Goal: Entertainment & Leisure: Consume media (video, audio)

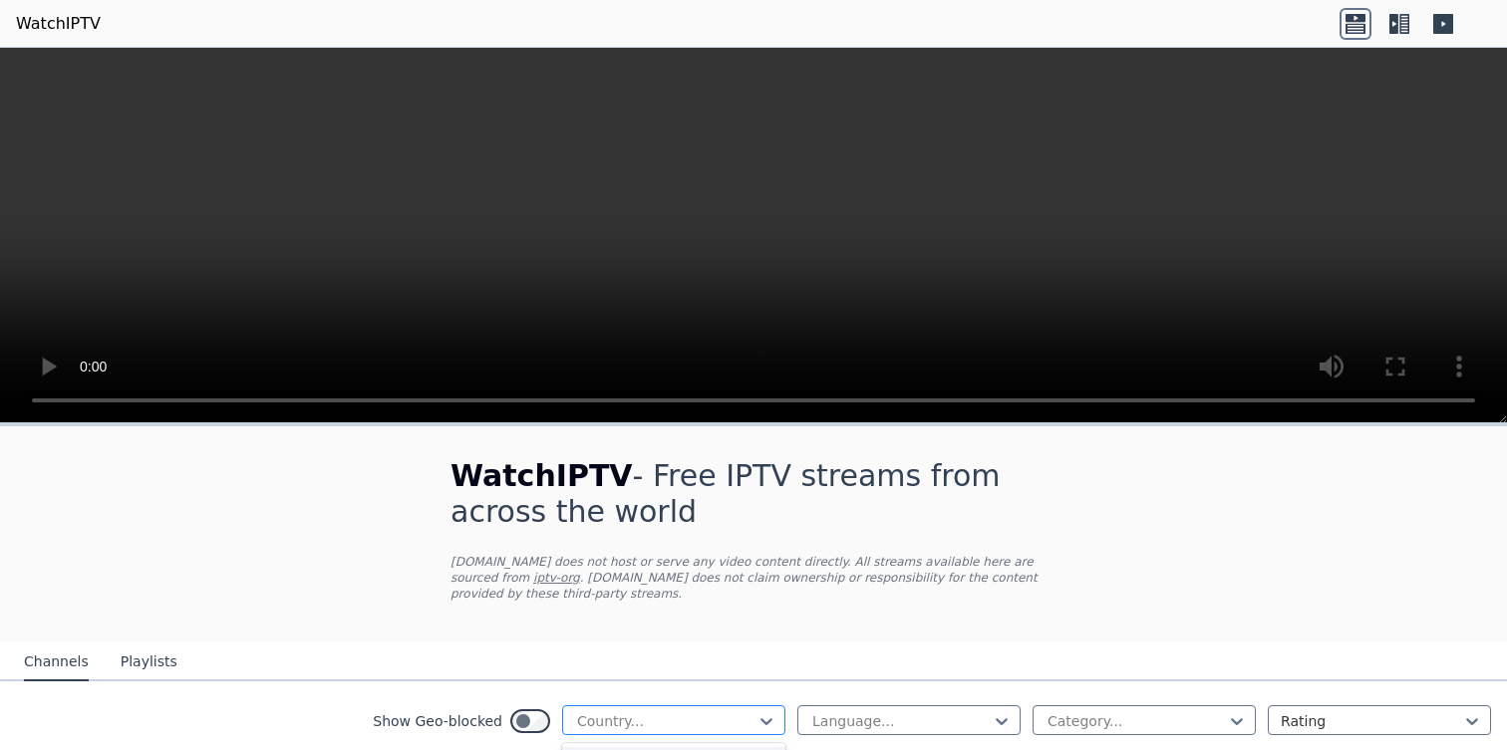
click at [727, 712] on div at bounding box center [665, 722] width 181 height 20
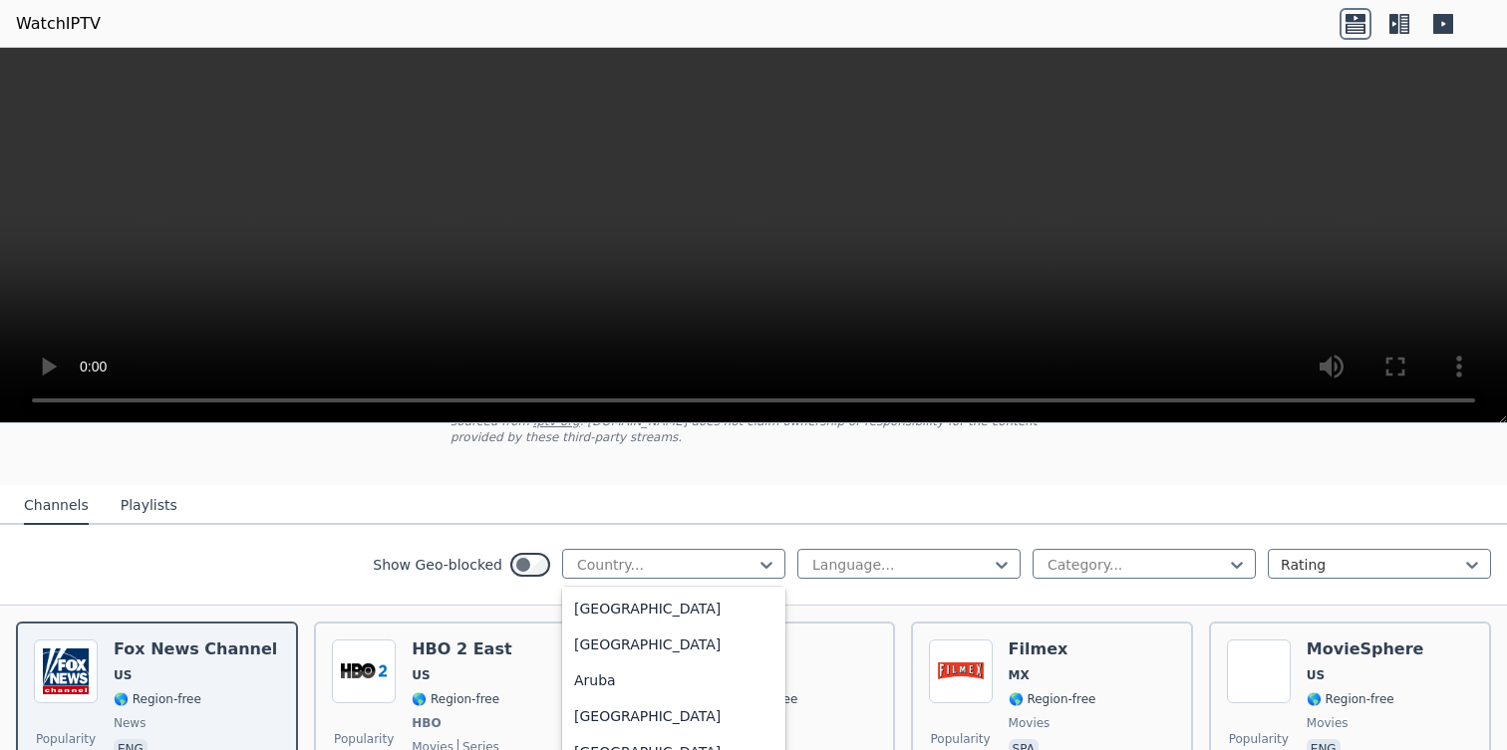
scroll to position [235, 0]
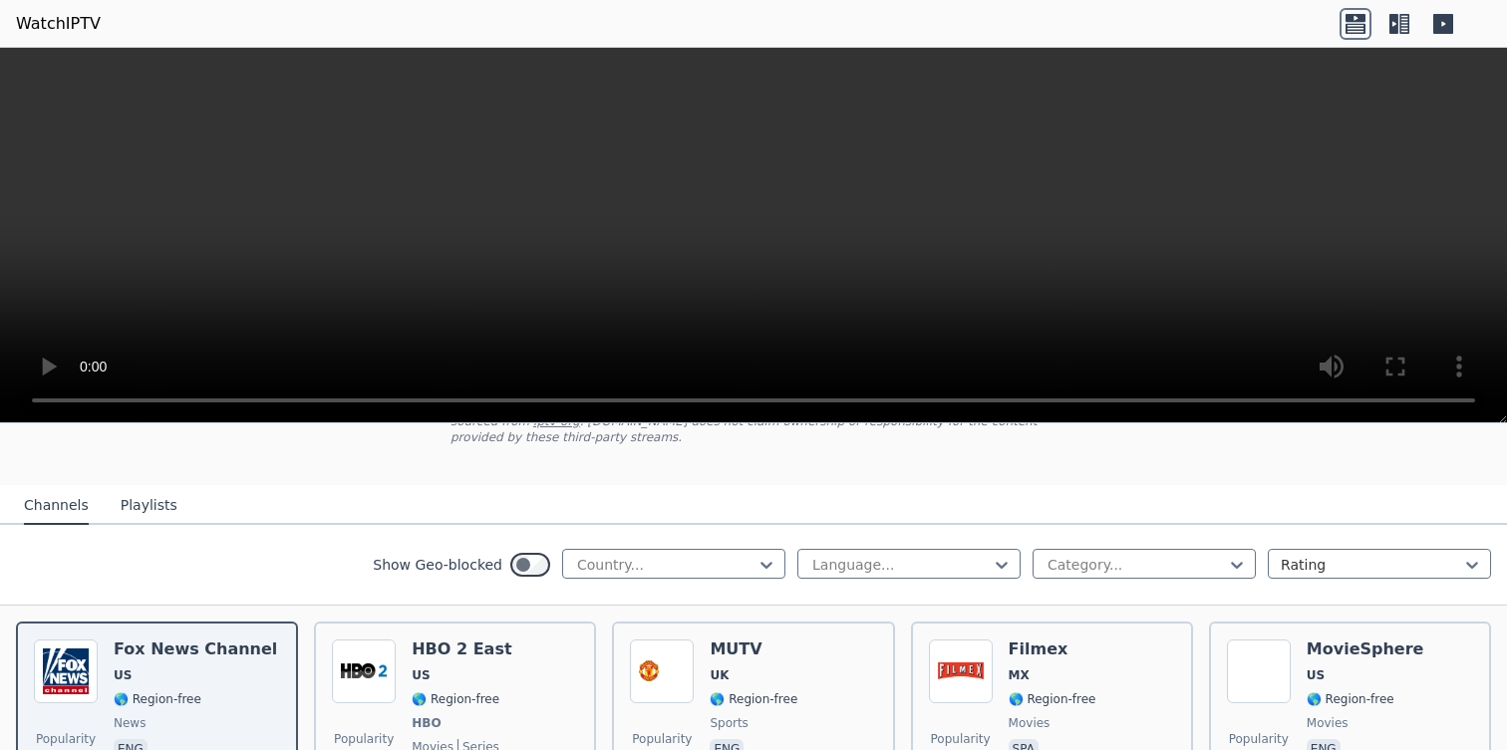
click at [879, 491] on nav "Channels Playlists" at bounding box center [753, 505] width 1507 height 40
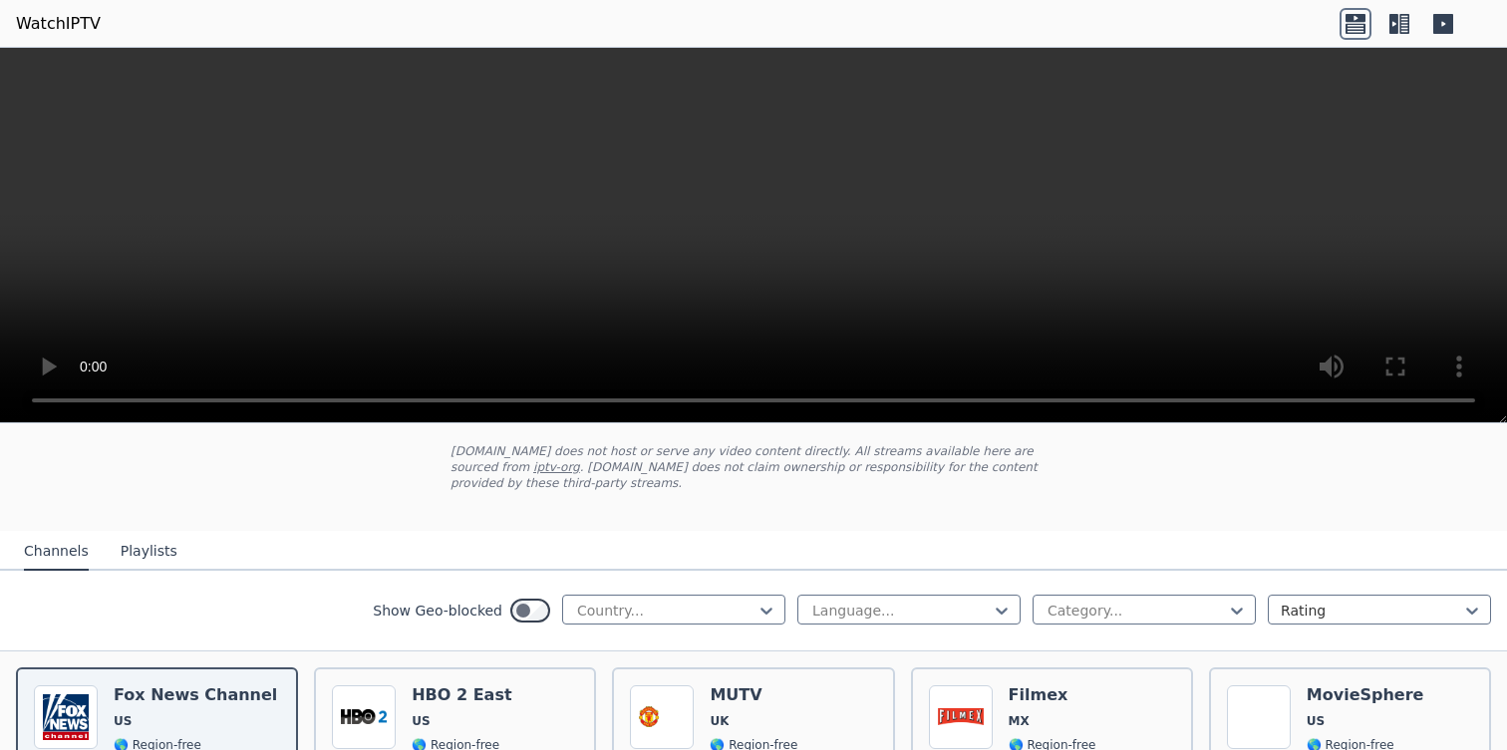
scroll to position [113, 0]
click at [630, 608] on div at bounding box center [665, 609] width 181 height 20
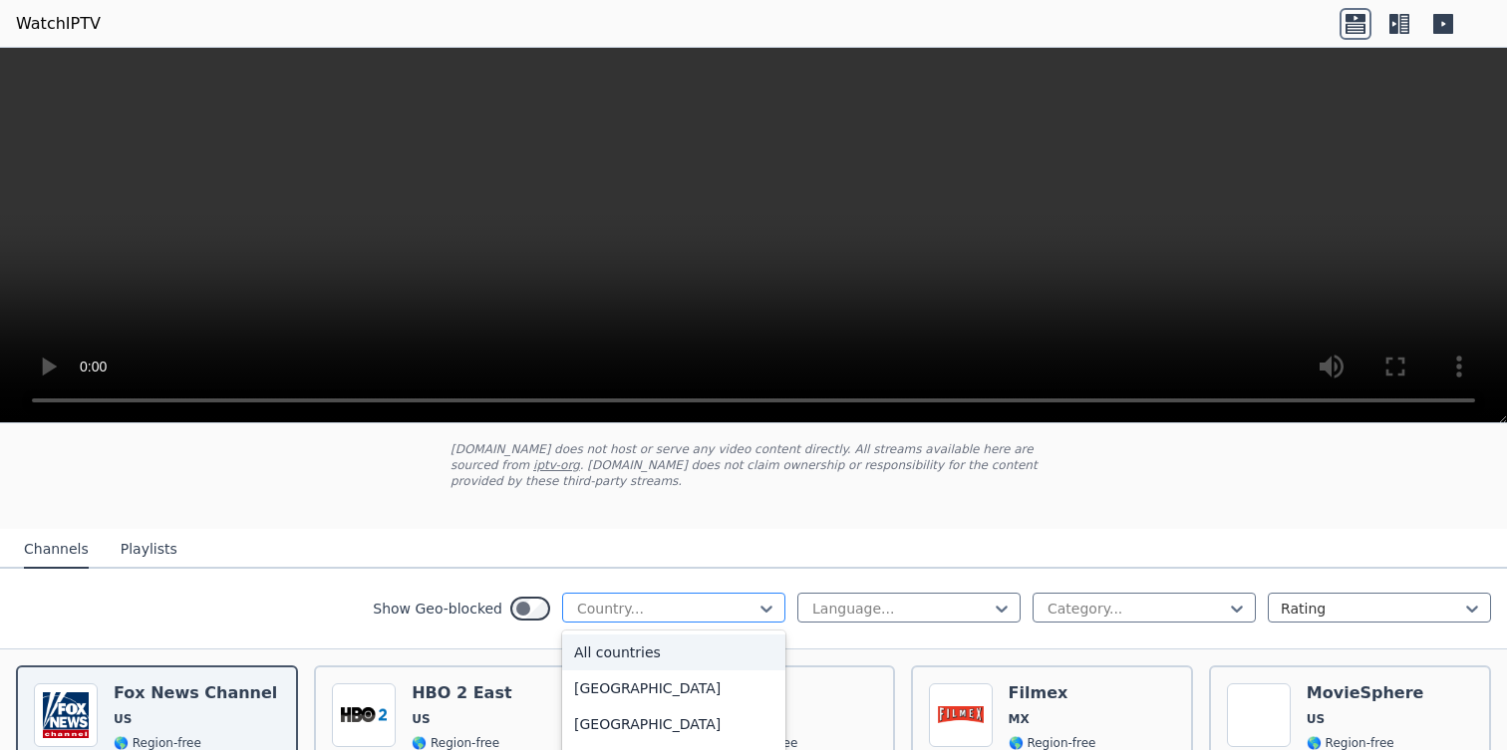
type input "*"
type input "***"
click at [607, 650] on div "[GEOGRAPHIC_DATA]" at bounding box center [673, 653] width 223 height 36
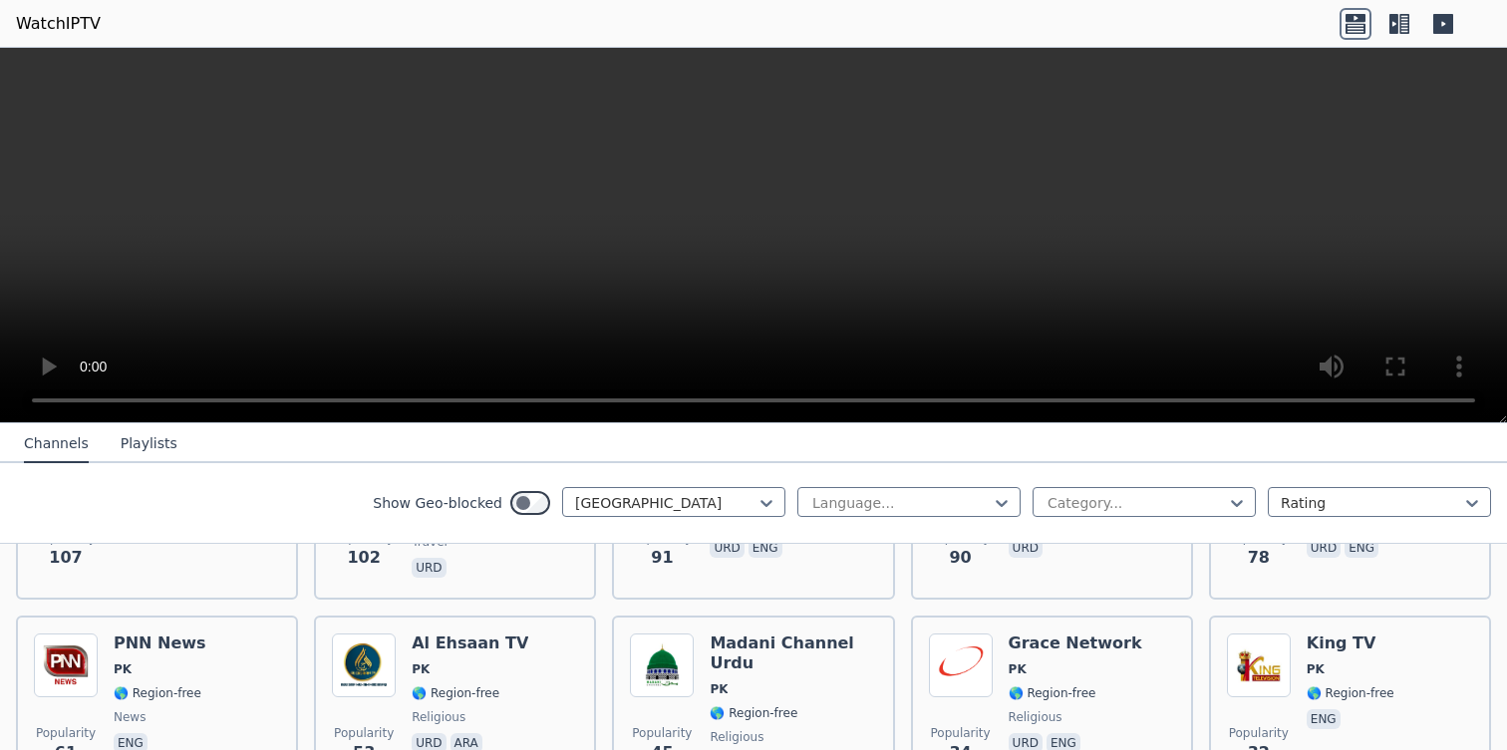
scroll to position [555, 0]
click at [1097, 513] on div "Category..." at bounding box center [1143, 502] width 223 height 30
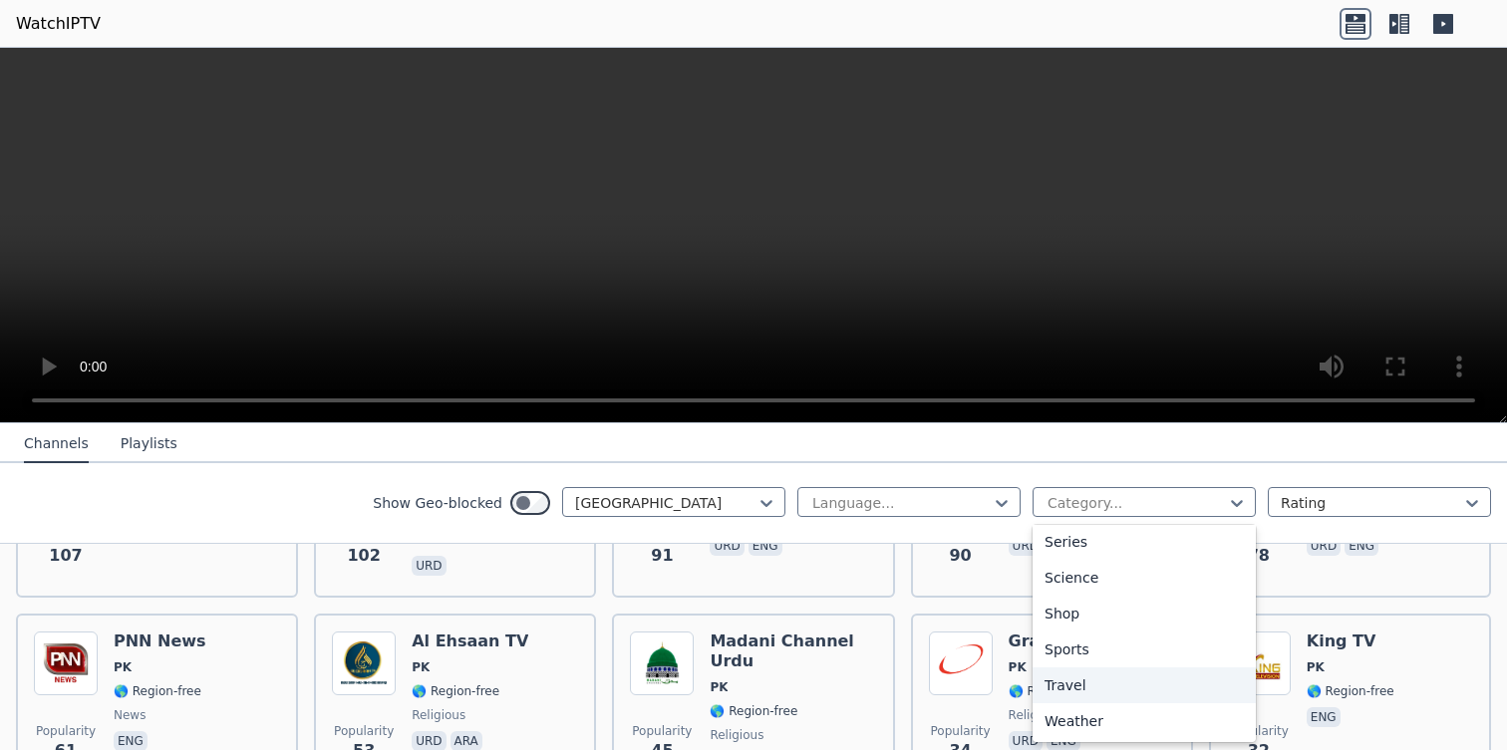
scroll to position [737, 0]
click at [1084, 677] on div "Sports" at bounding box center [1143, 671] width 223 height 36
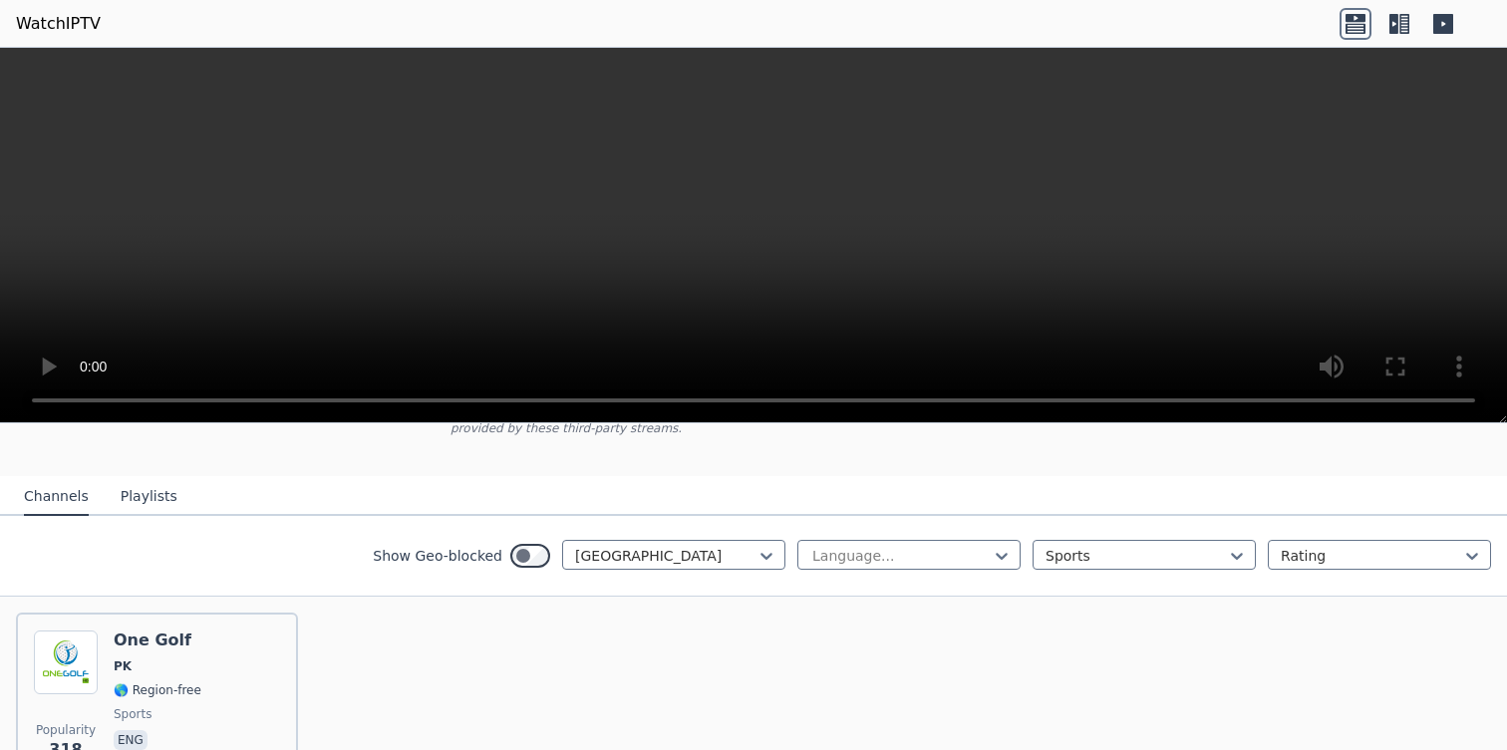
scroll to position [290, 0]
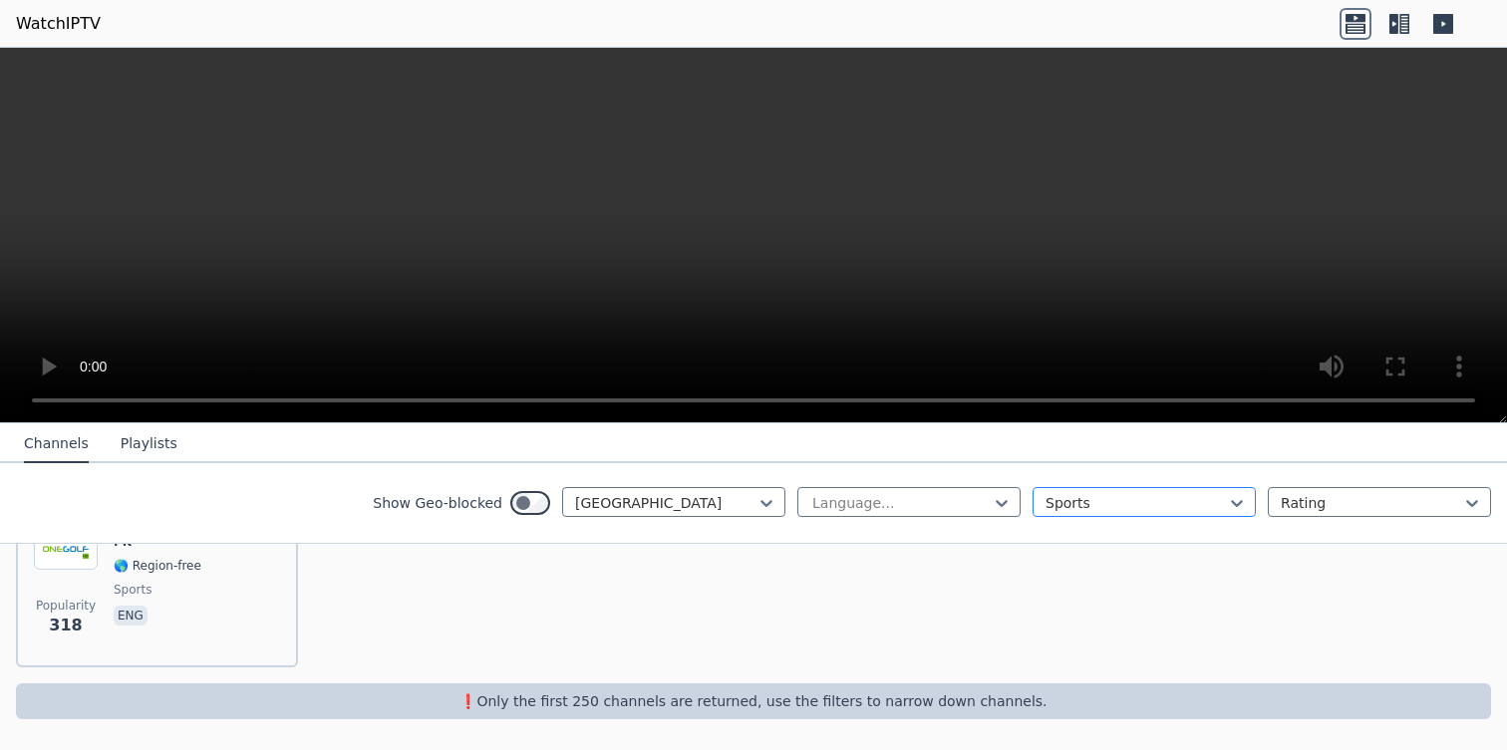
click at [1124, 502] on div at bounding box center [1135, 503] width 181 height 20
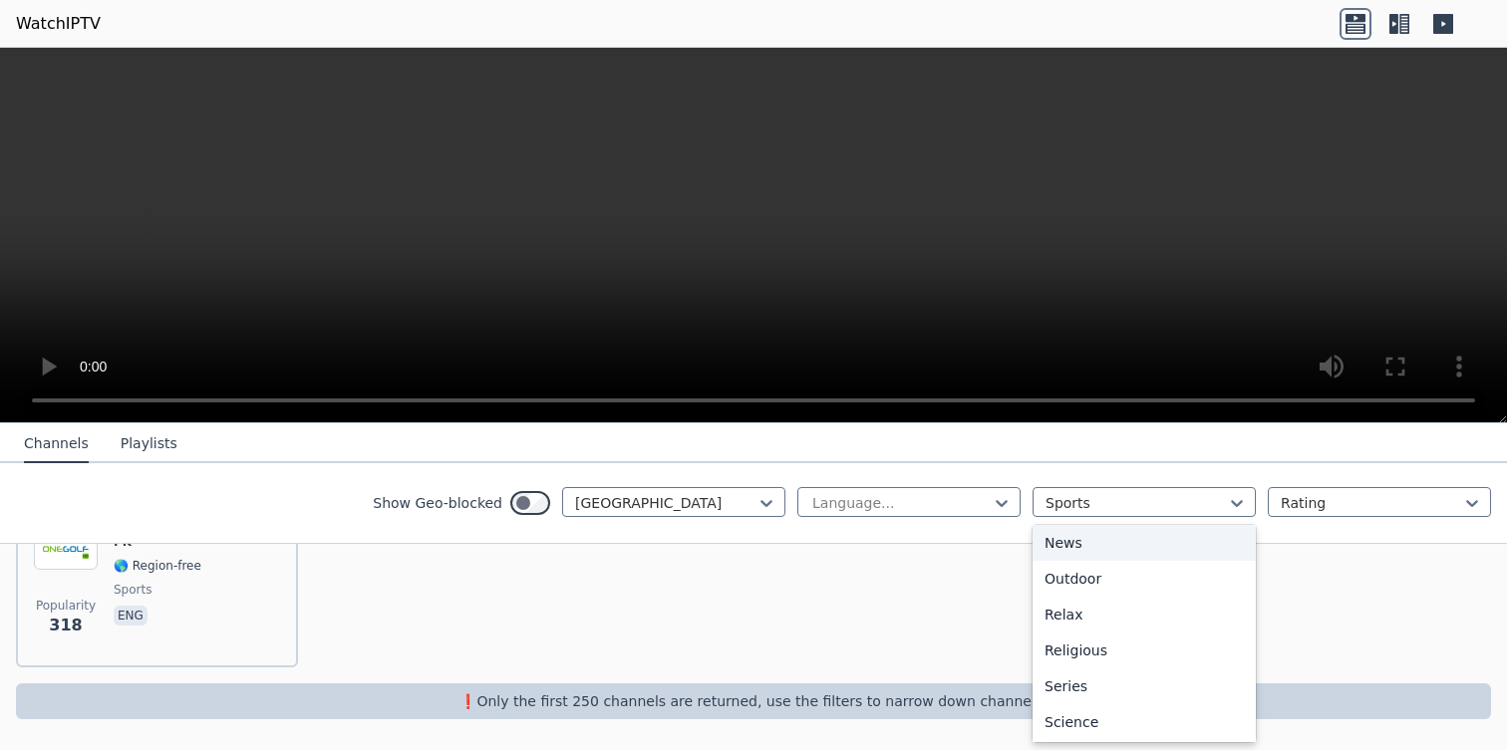
scroll to position [0, 0]
click at [1120, 548] on div "All categories" at bounding box center [1143, 547] width 223 height 36
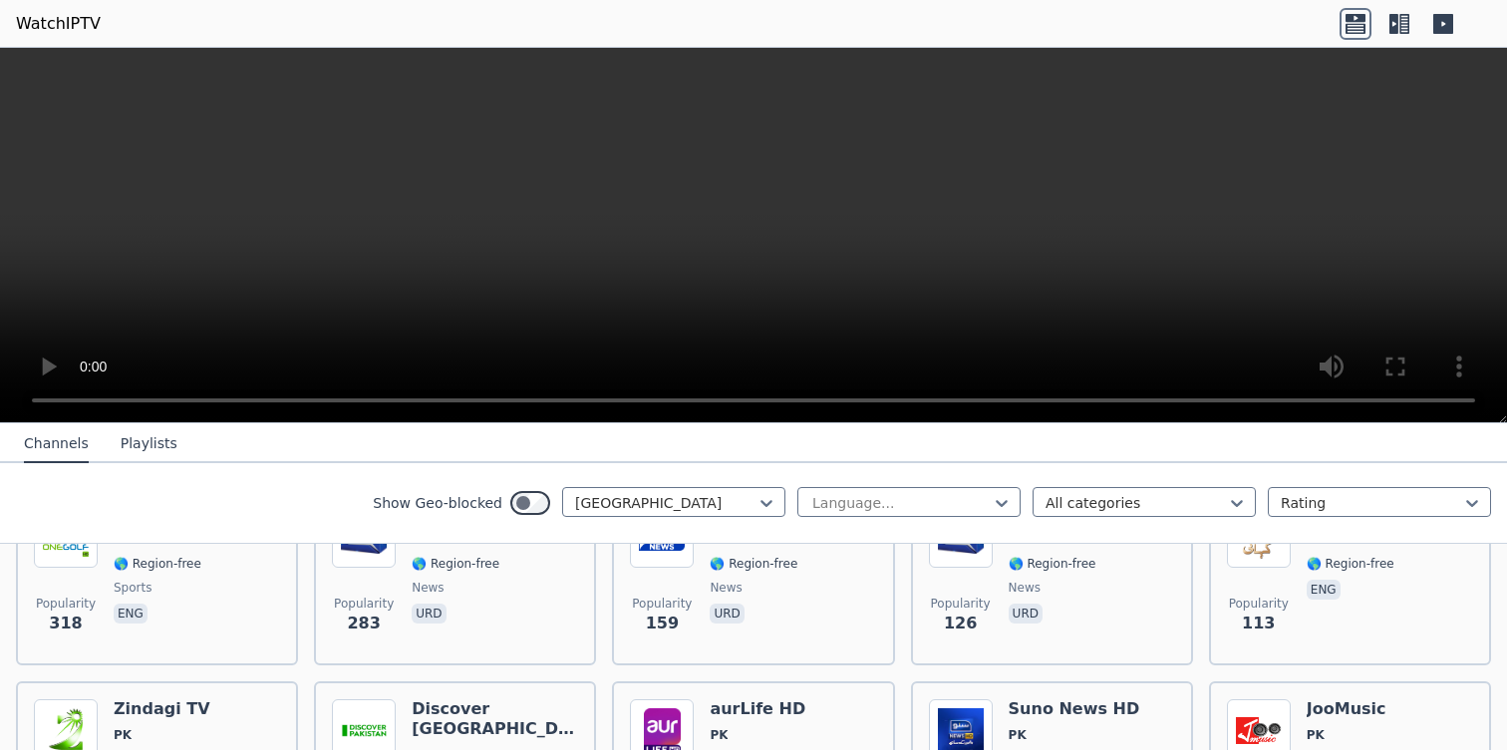
scroll to position [309, 0]
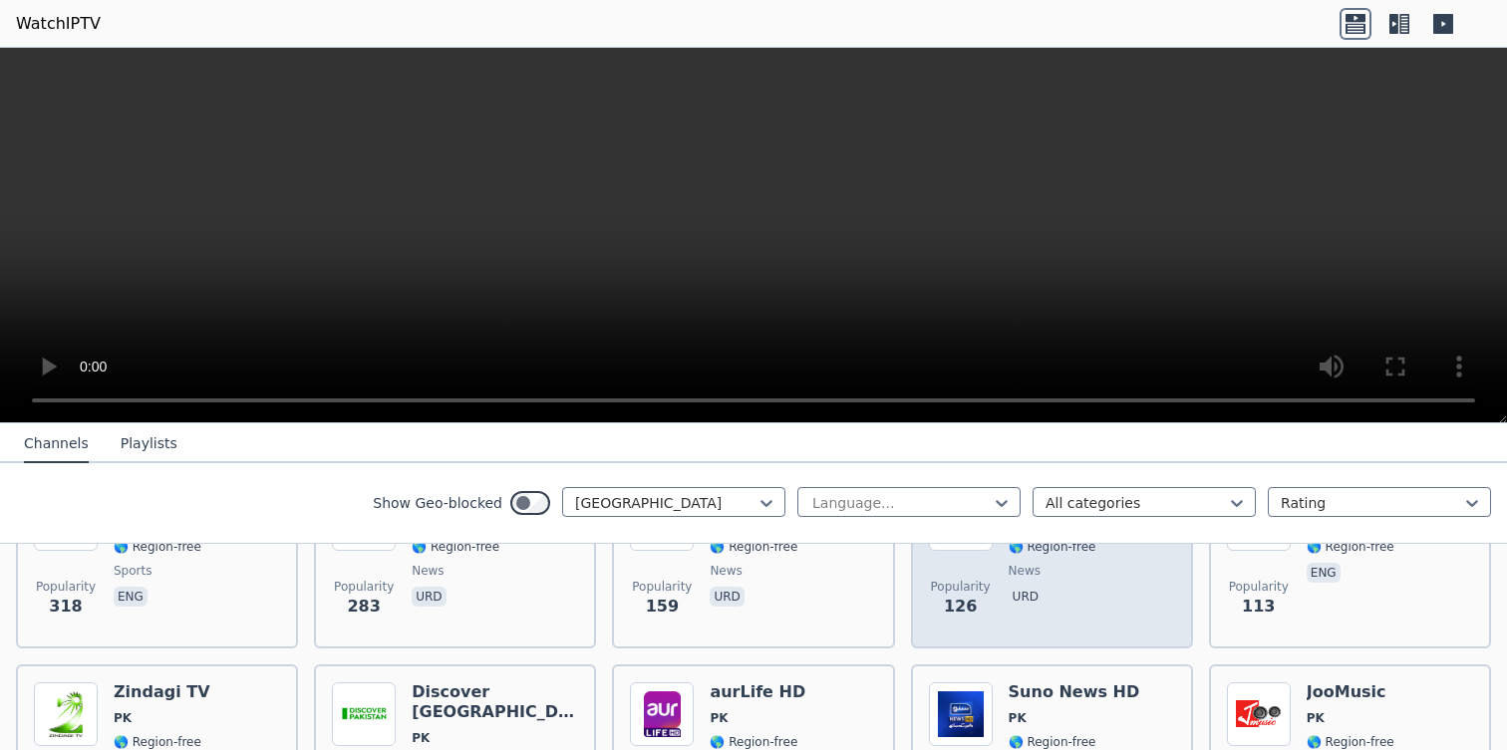
click at [1072, 599] on span "urd" at bounding box center [1064, 599] width 111 height 24
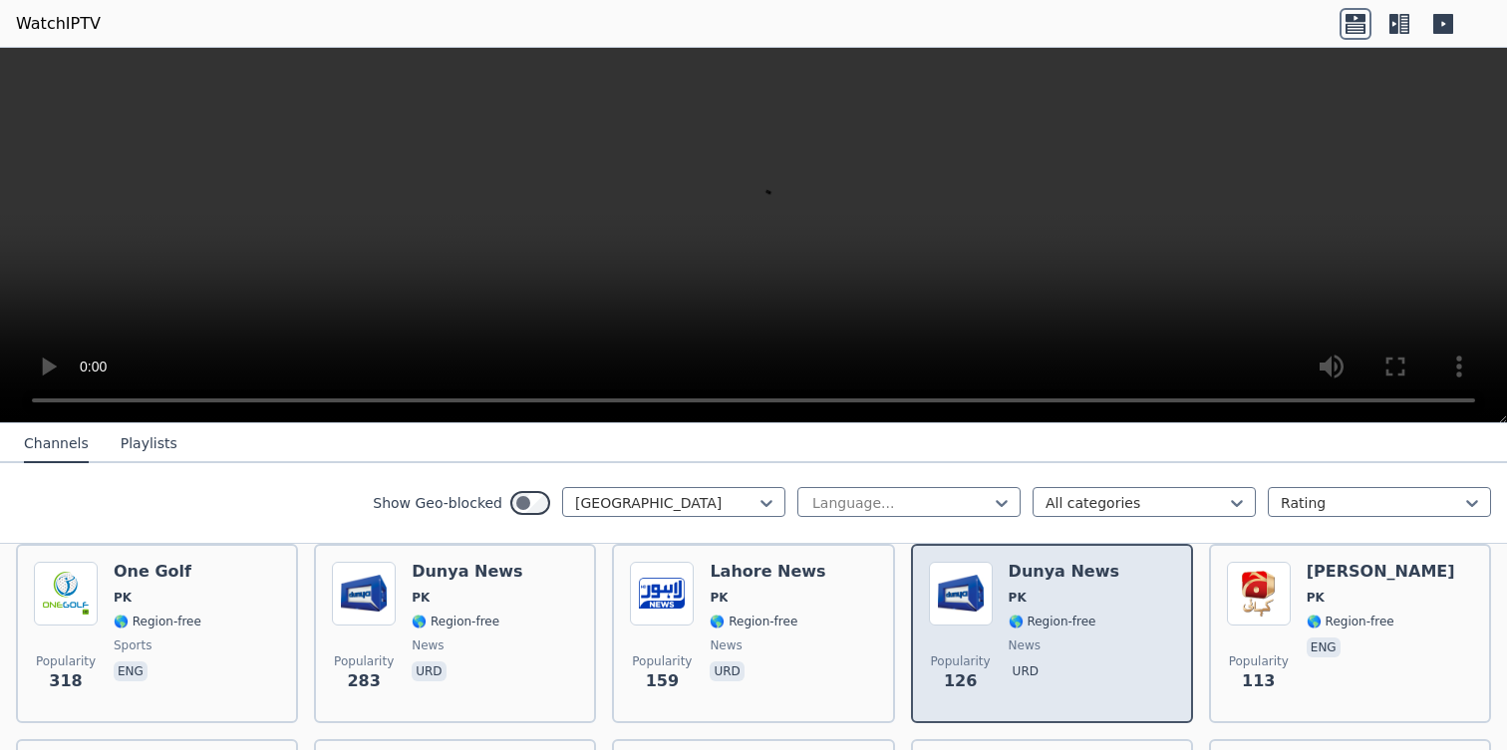
scroll to position [218, 0]
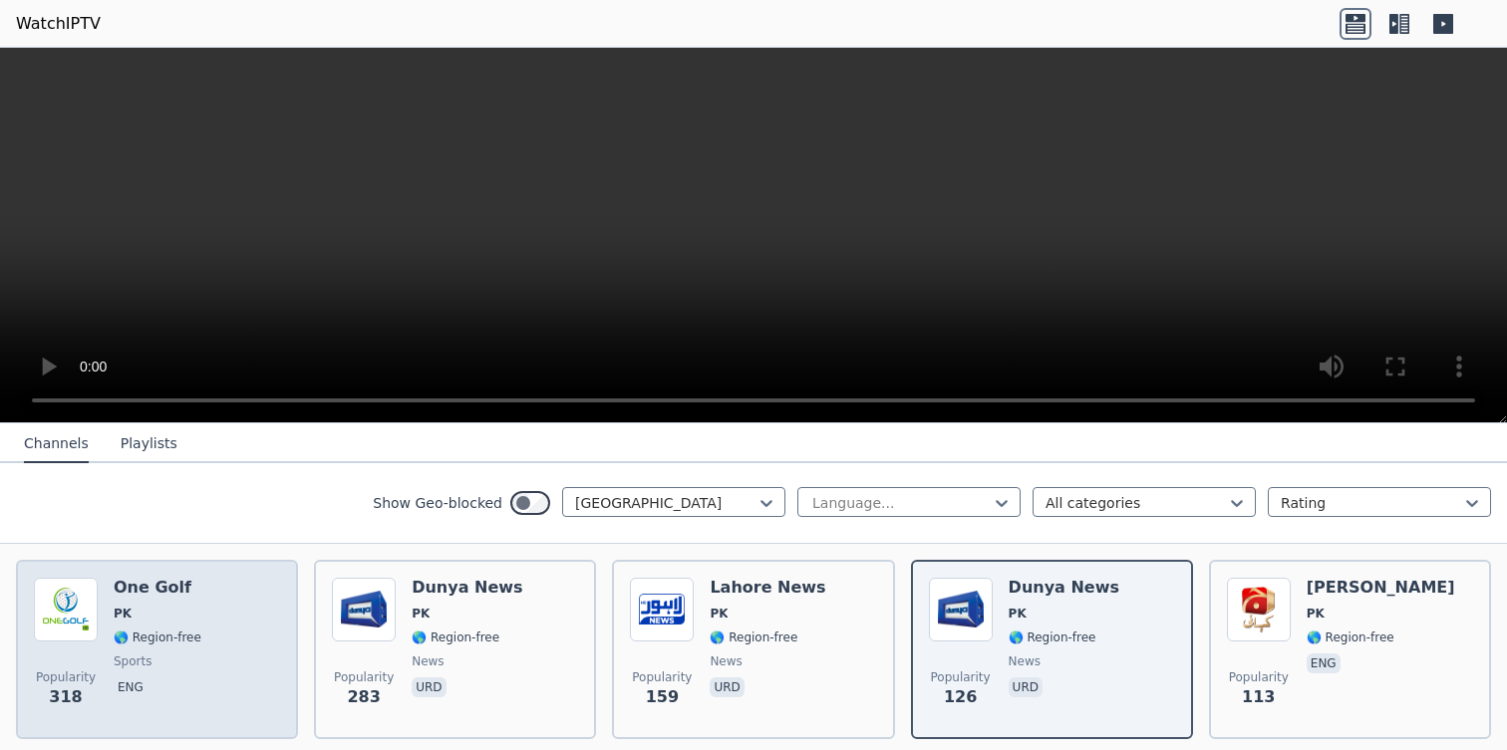
click at [169, 650] on div "One Golf PK 🌎 Region-free sports eng" at bounding box center [158, 650] width 88 height 144
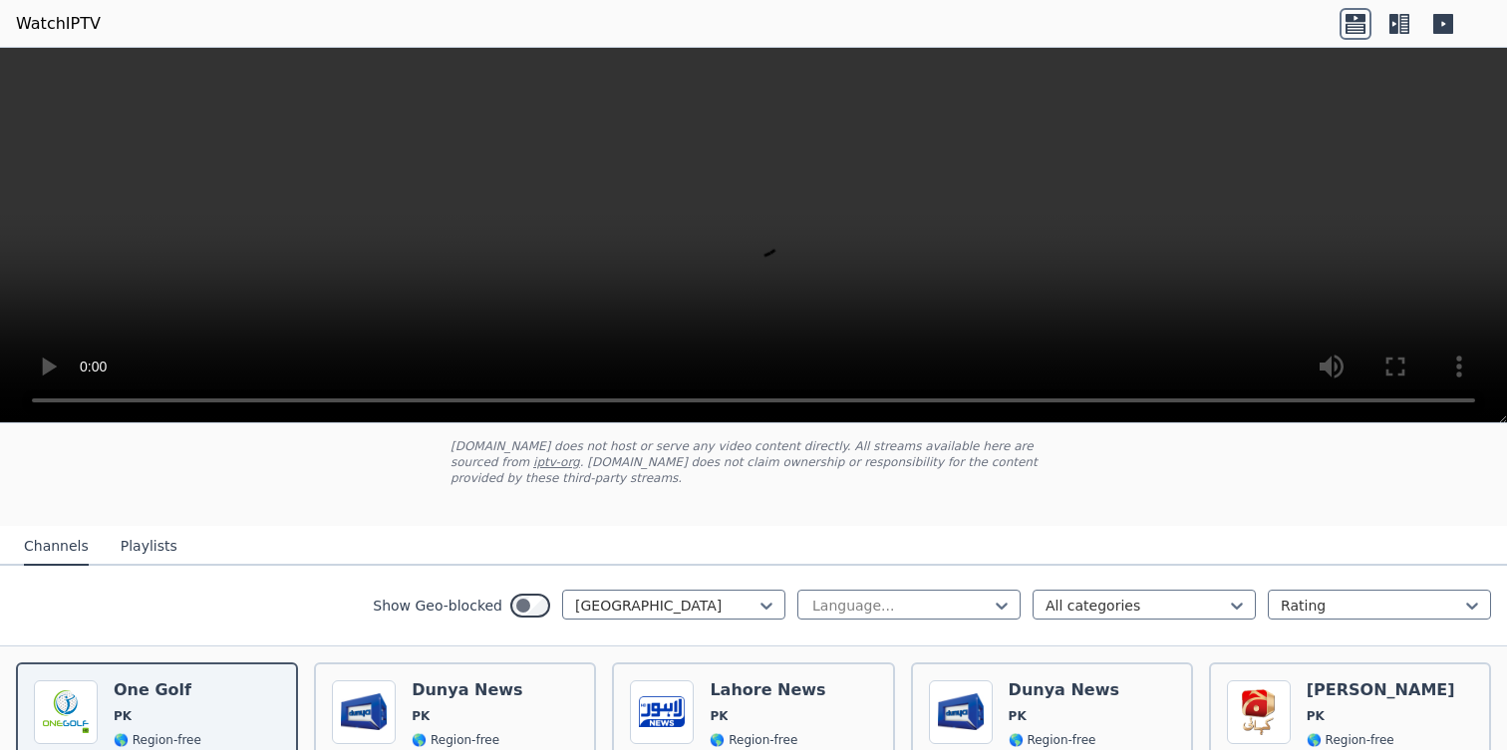
scroll to position [120, 0]
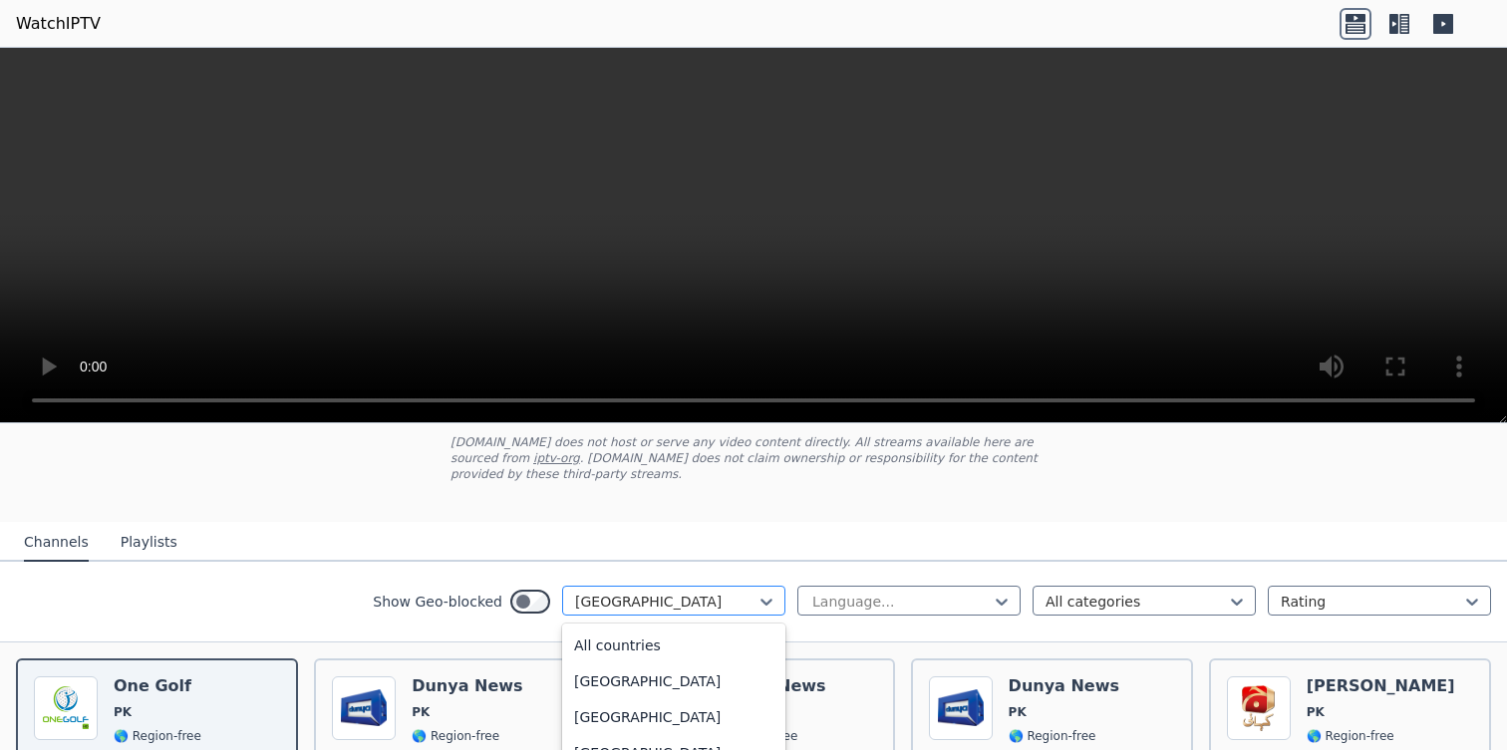
click at [633, 598] on div at bounding box center [665, 602] width 181 height 20
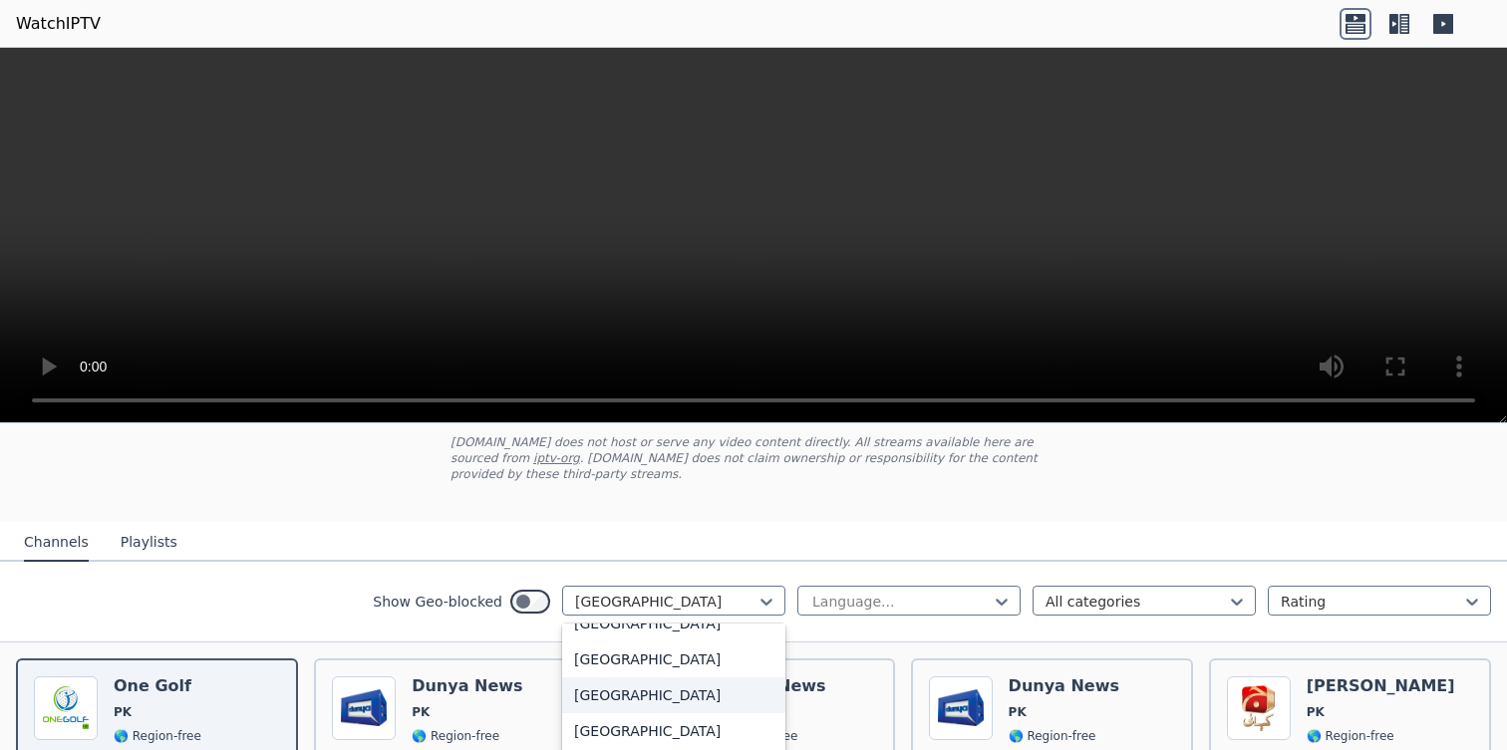
scroll to position [0, 0]
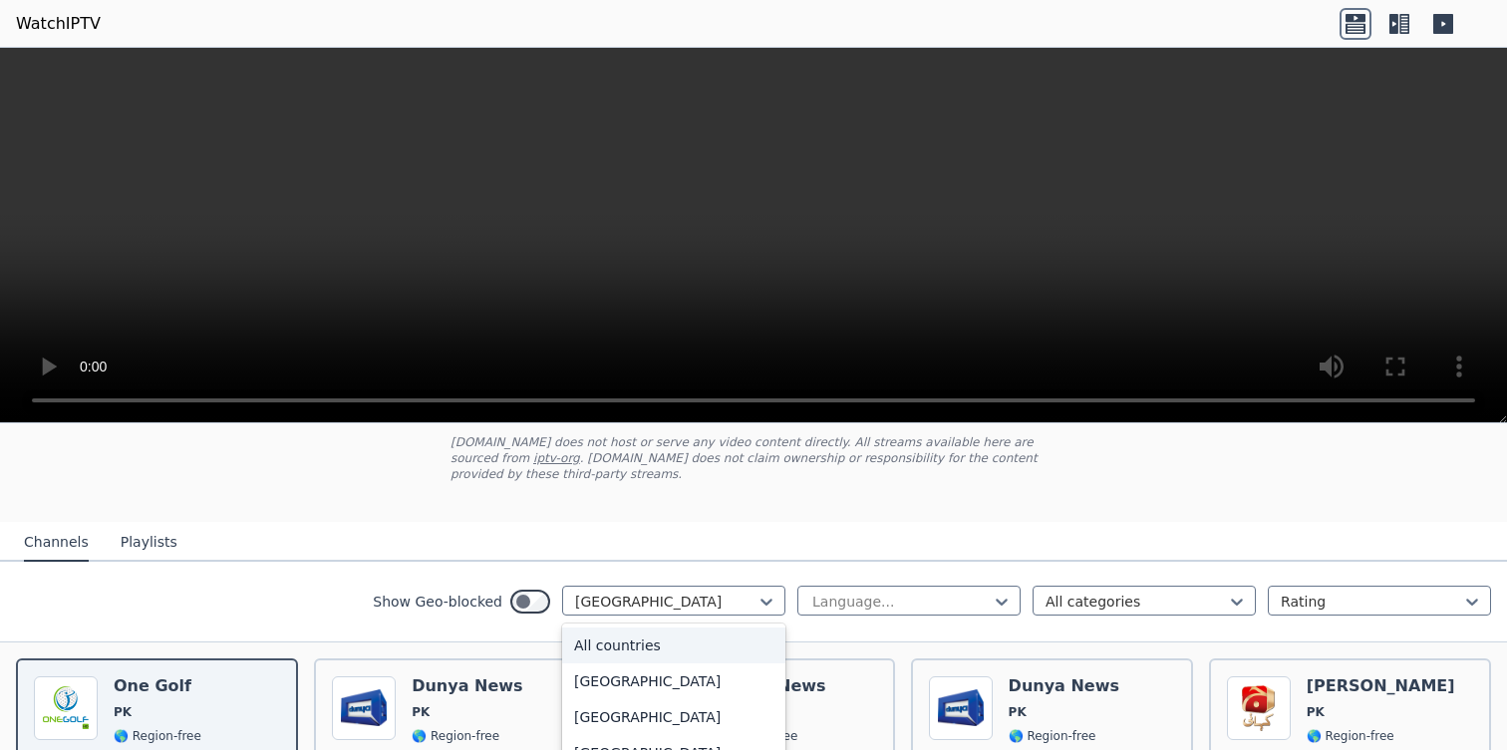
click at [633, 642] on div "All countries" at bounding box center [673, 646] width 223 height 36
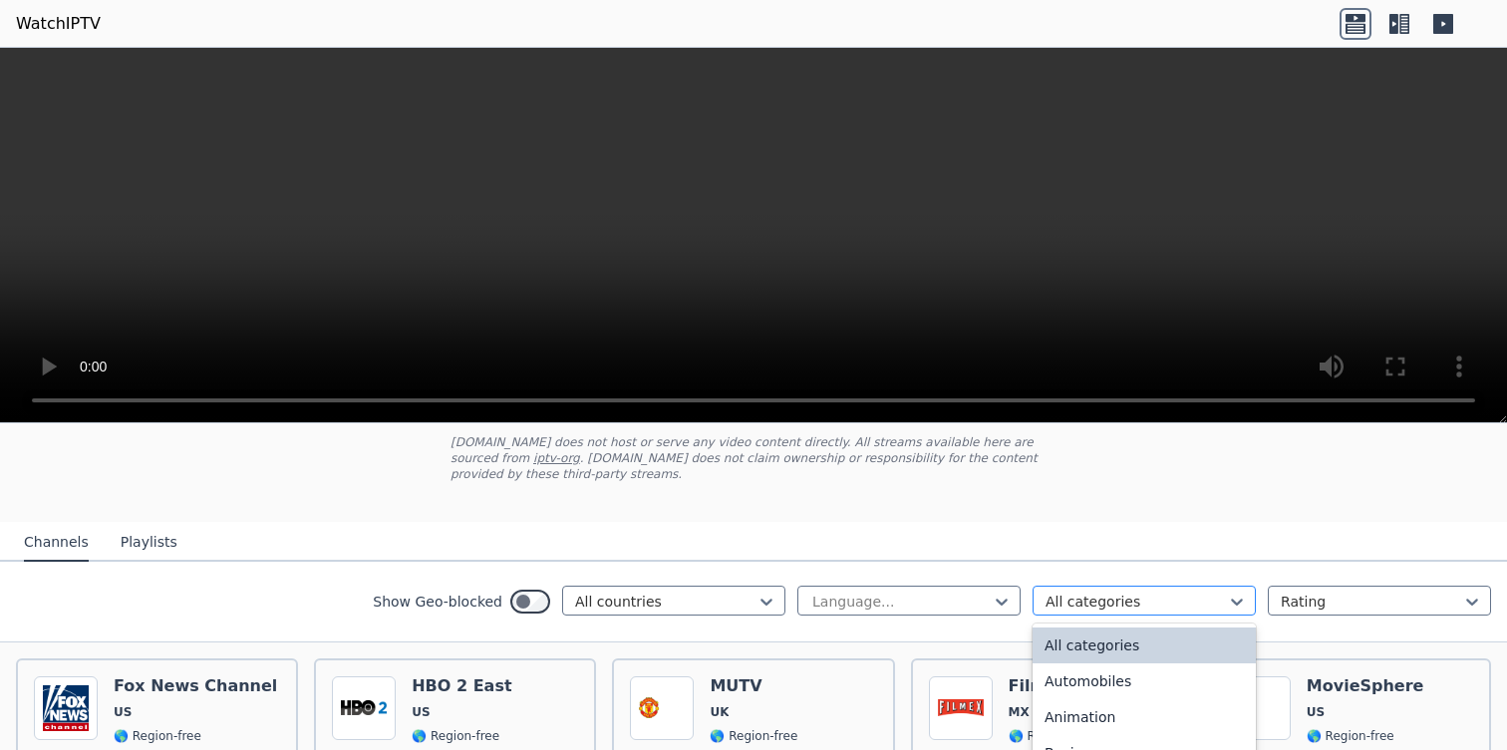
click at [1159, 598] on div at bounding box center [1135, 602] width 181 height 20
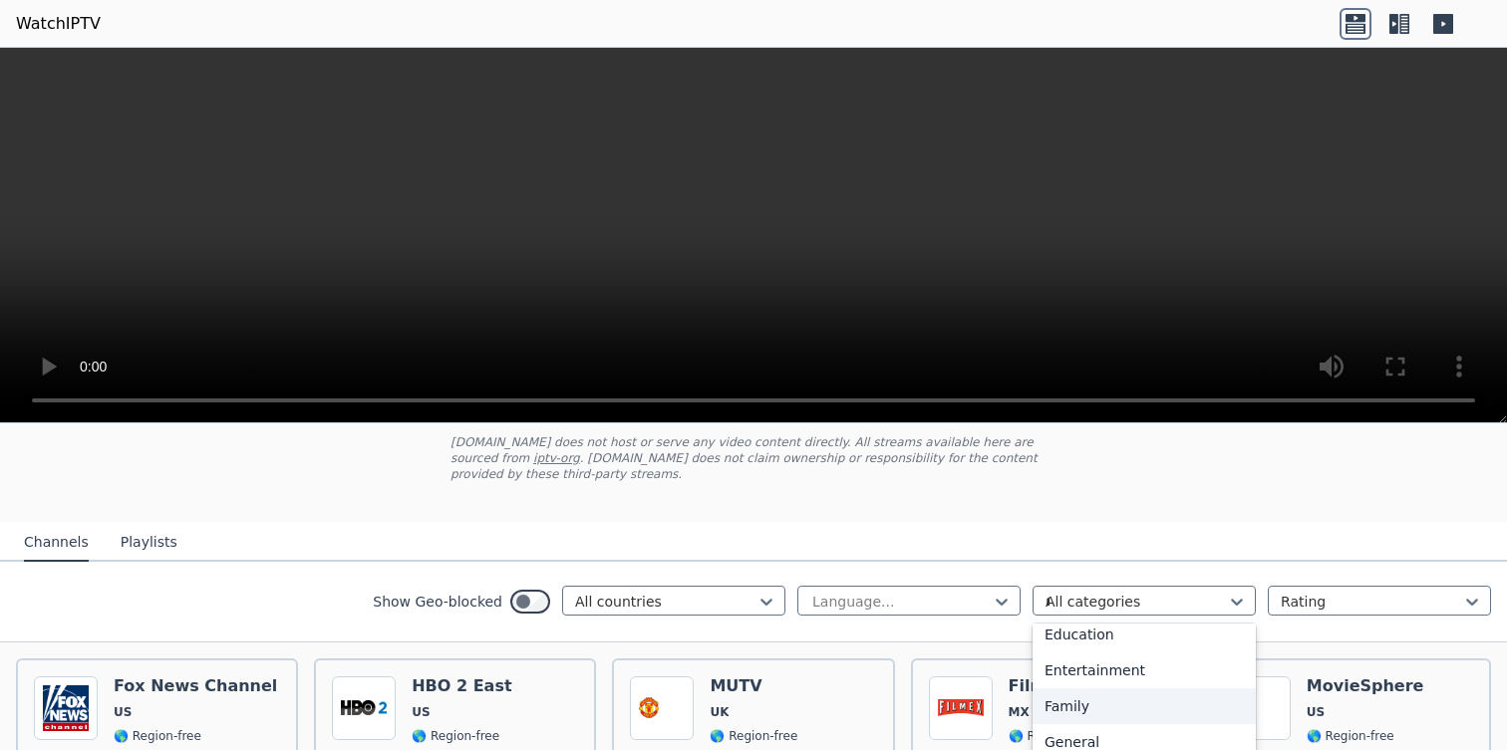
scroll to position [11, 0]
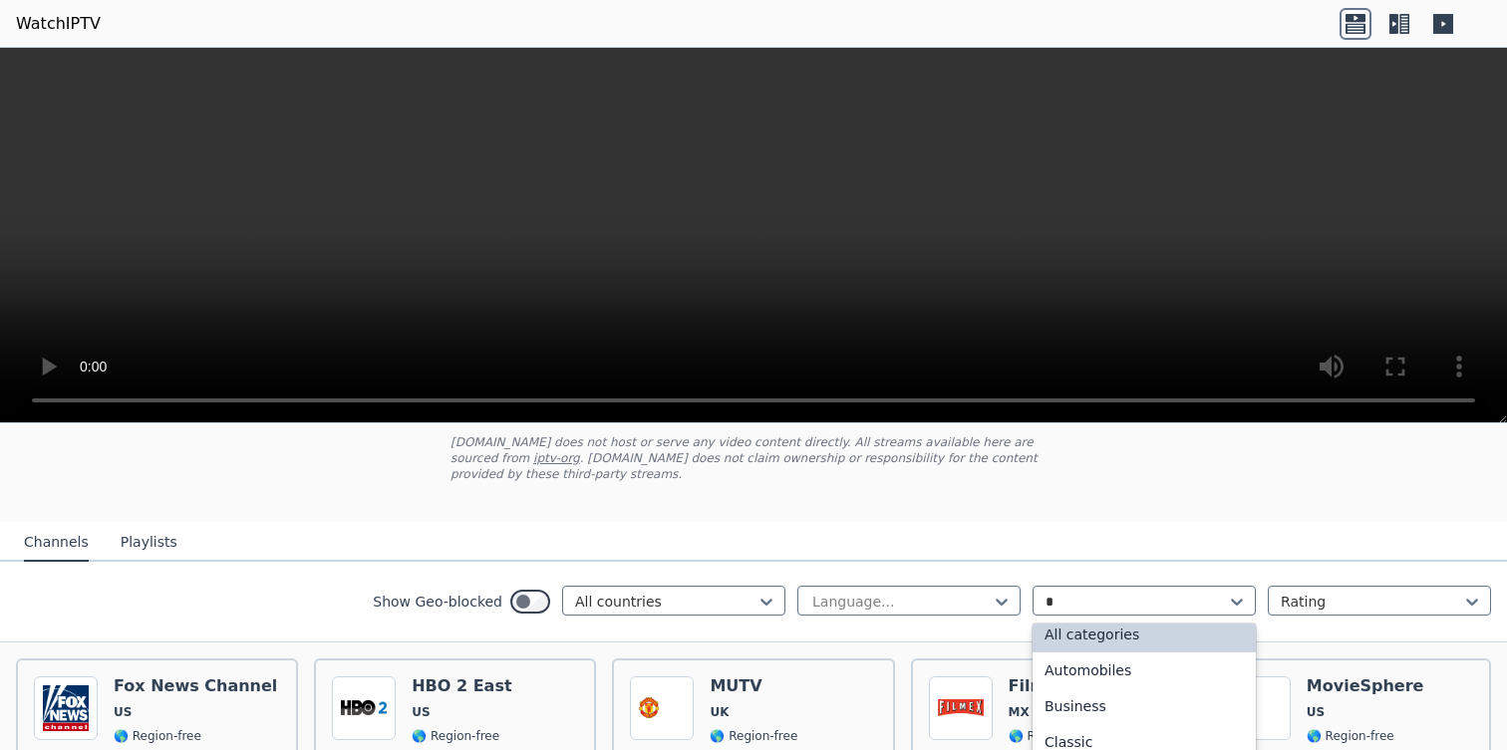
type input "**"
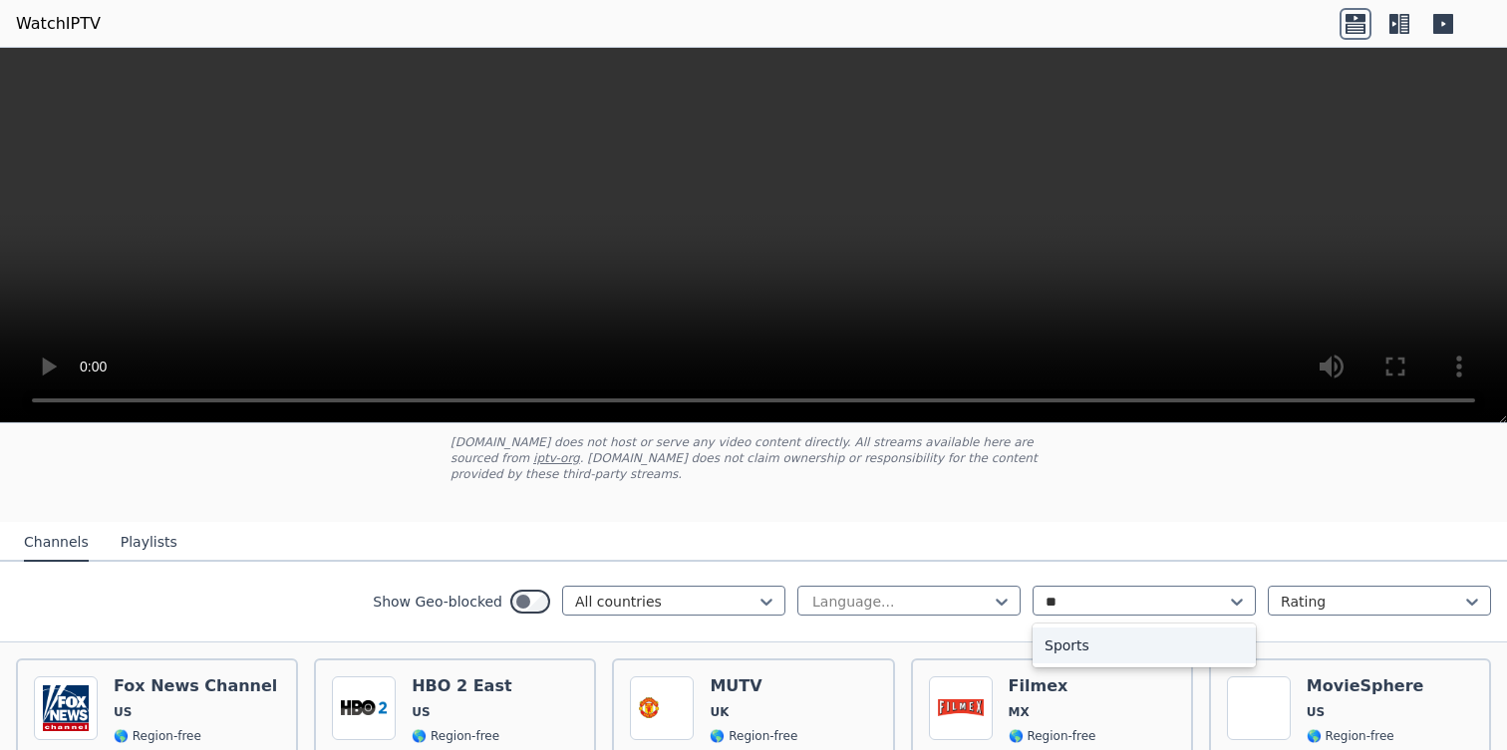
click at [1132, 647] on div "Sports" at bounding box center [1143, 646] width 223 height 36
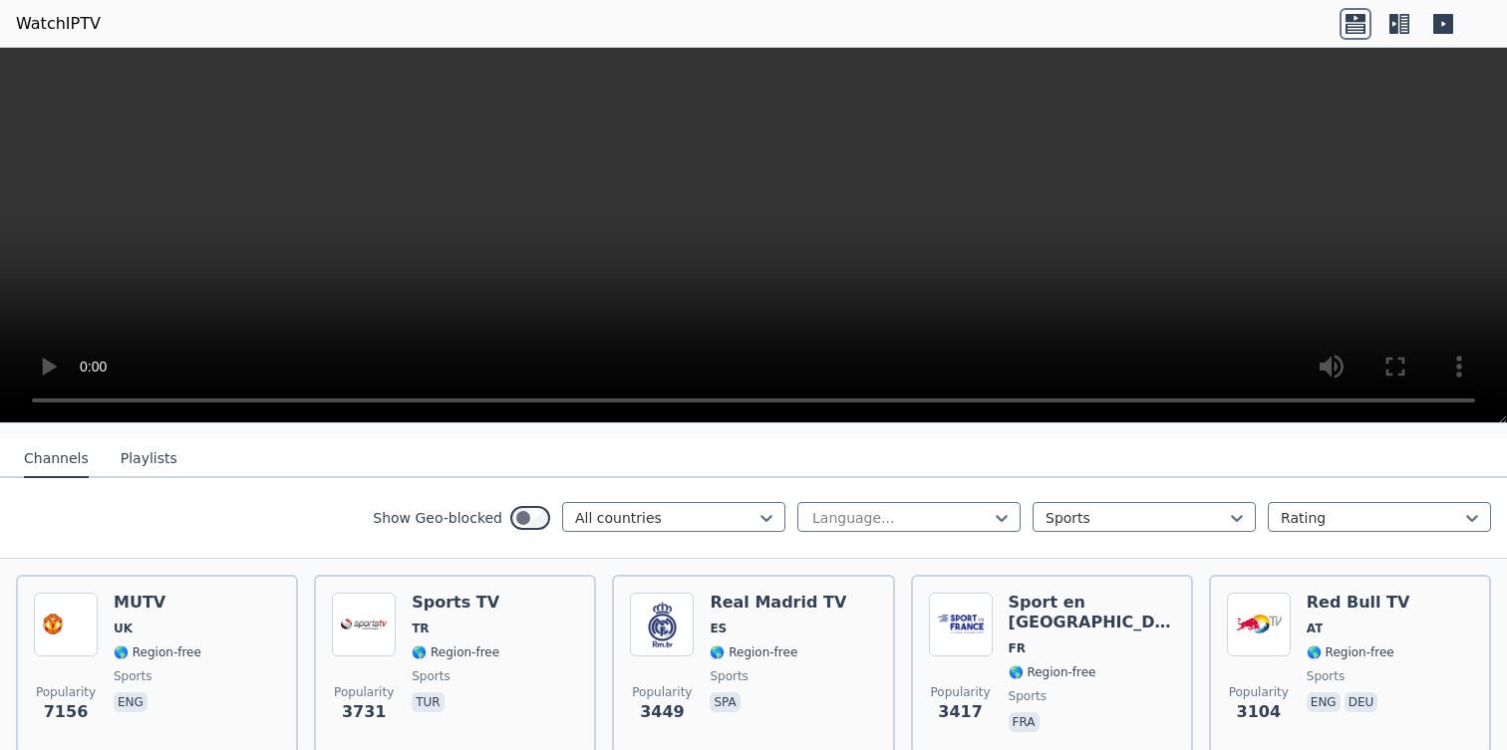
scroll to position [210, 0]
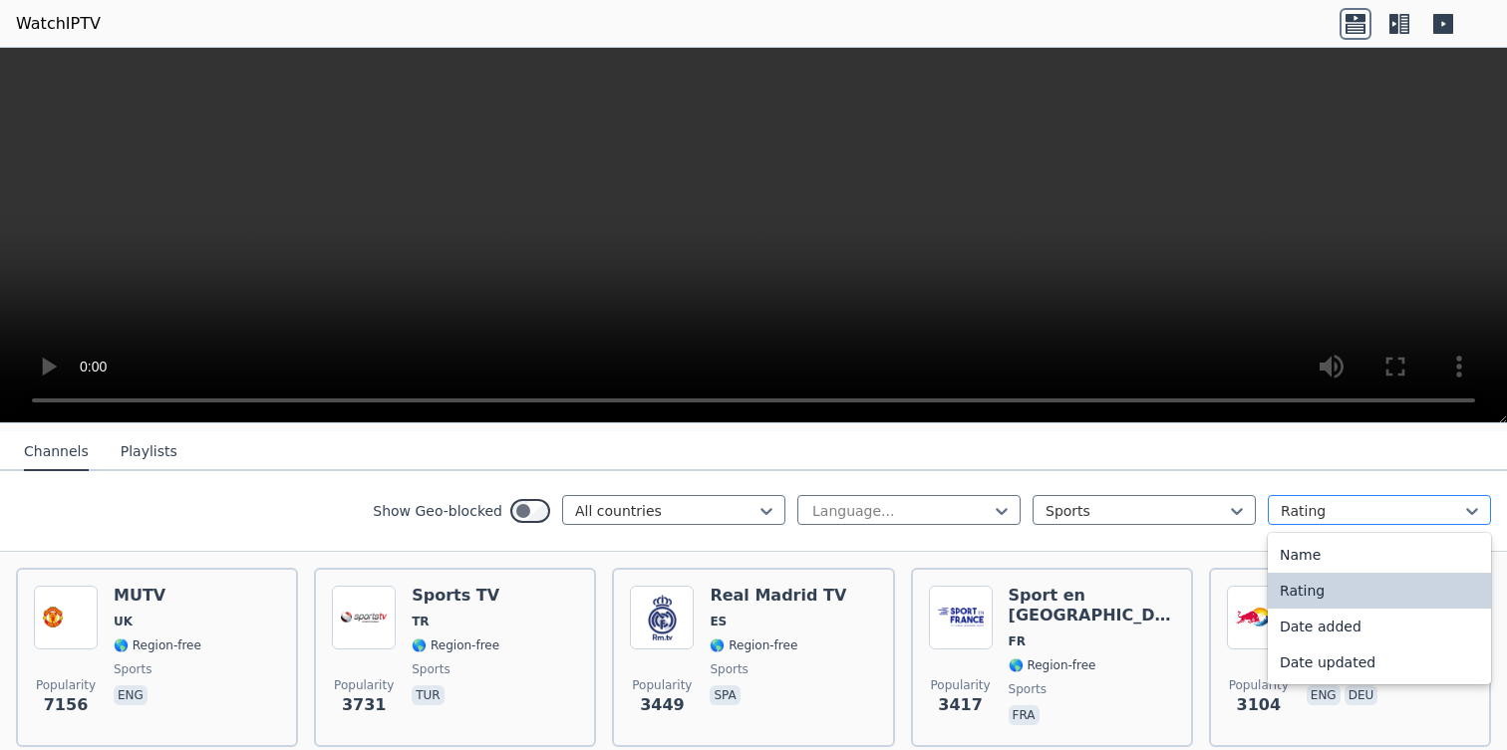
click at [1306, 520] on div "Rating" at bounding box center [1379, 510] width 223 height 30
click at [900, 518] on div at bounding box center [900, 511] width 181 height 20
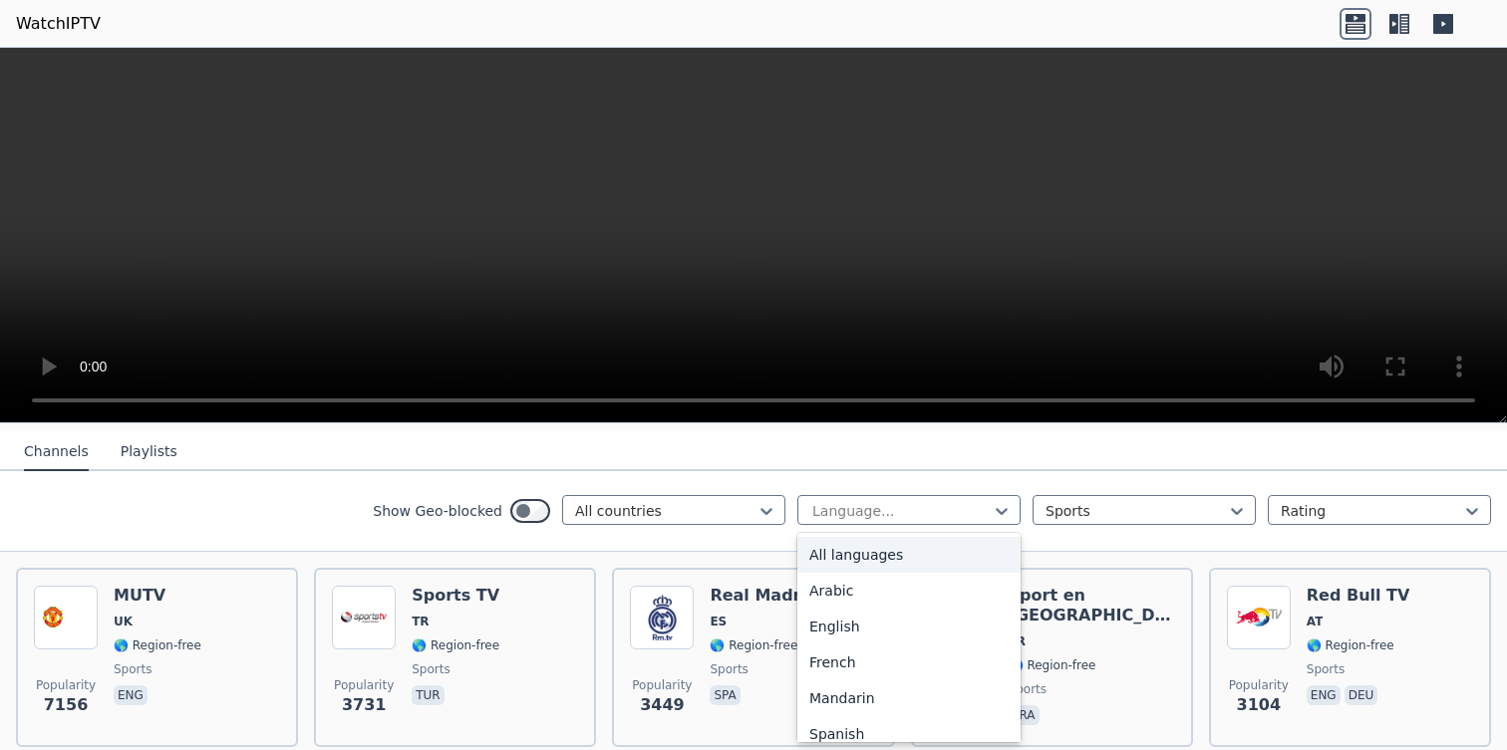
click at [300, 519] on div "Show Geo-blocked All countries All languages, 1 of 22. 22 results available. Us…" at bounding box center [753, 511] width 1507 height 81
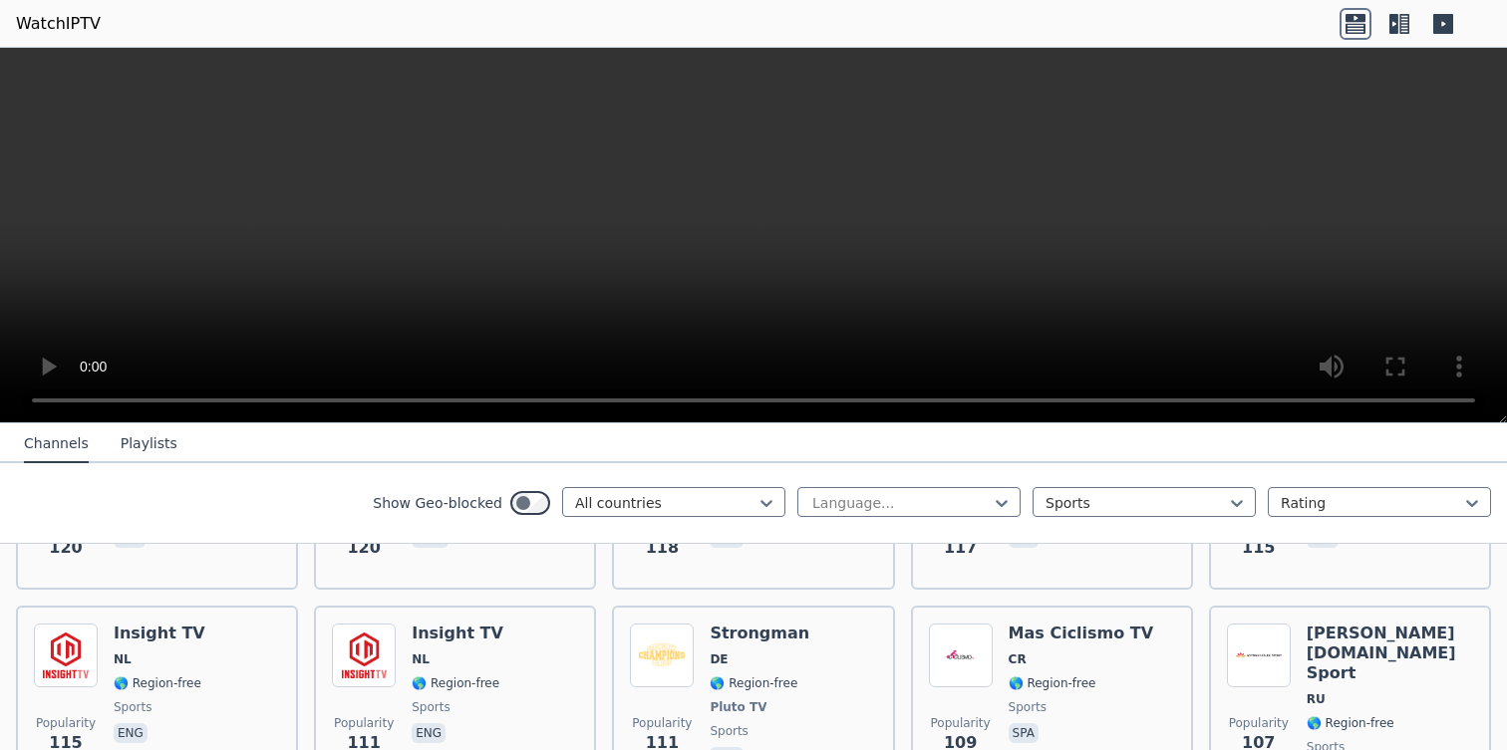
scroll to position [4146, 0]
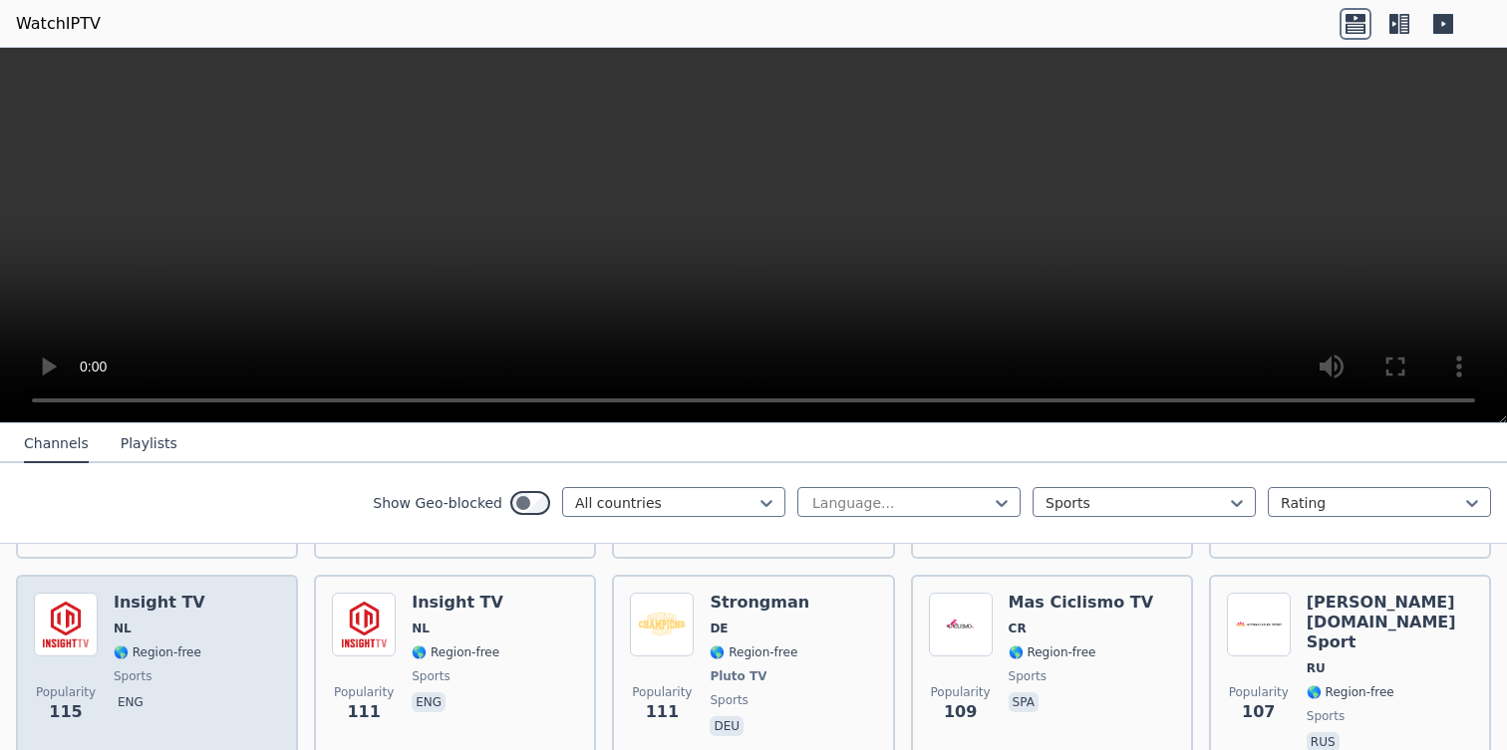
click at [141, 656] on span "🌎 Region-free" at bounding box center [158, 653] width 88 height 16
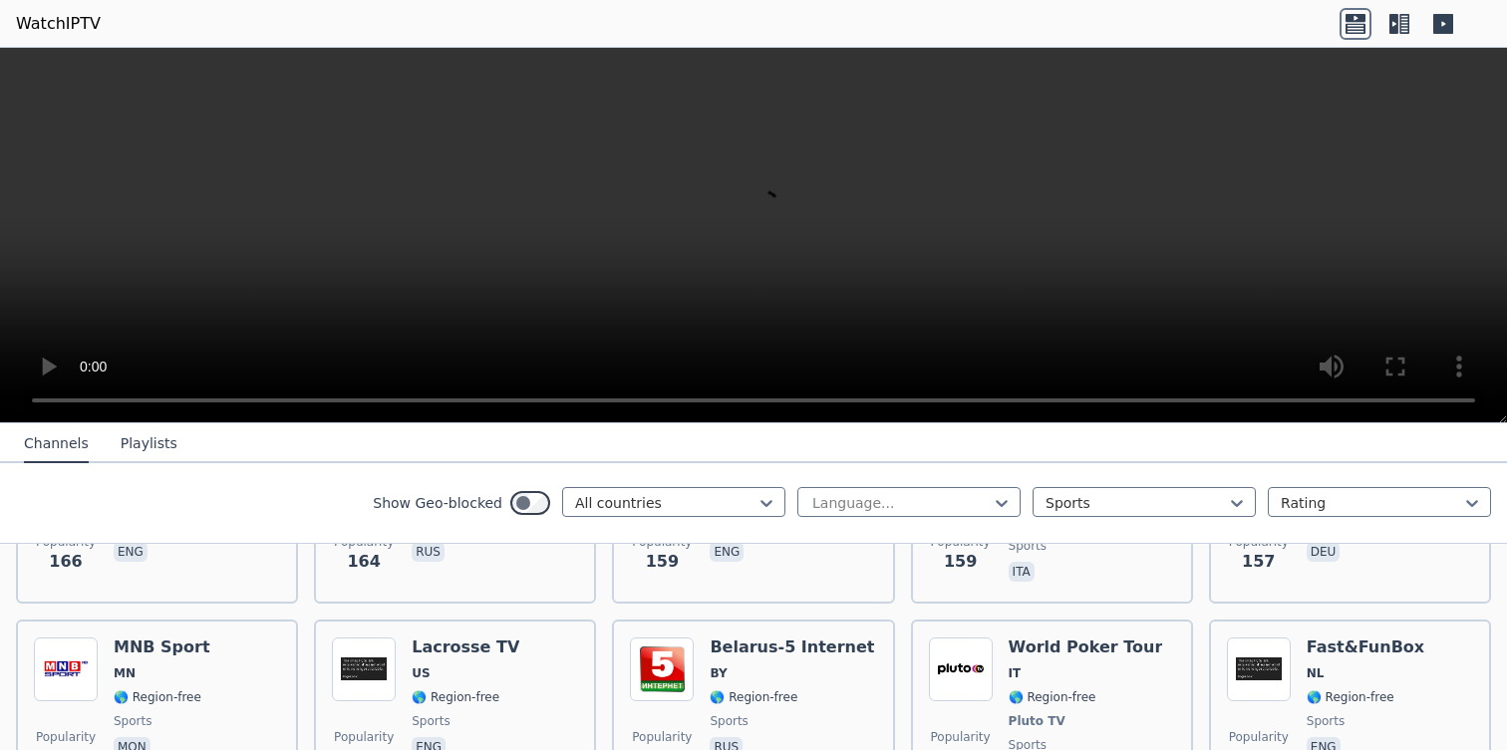
scroll to position [3307, 0]
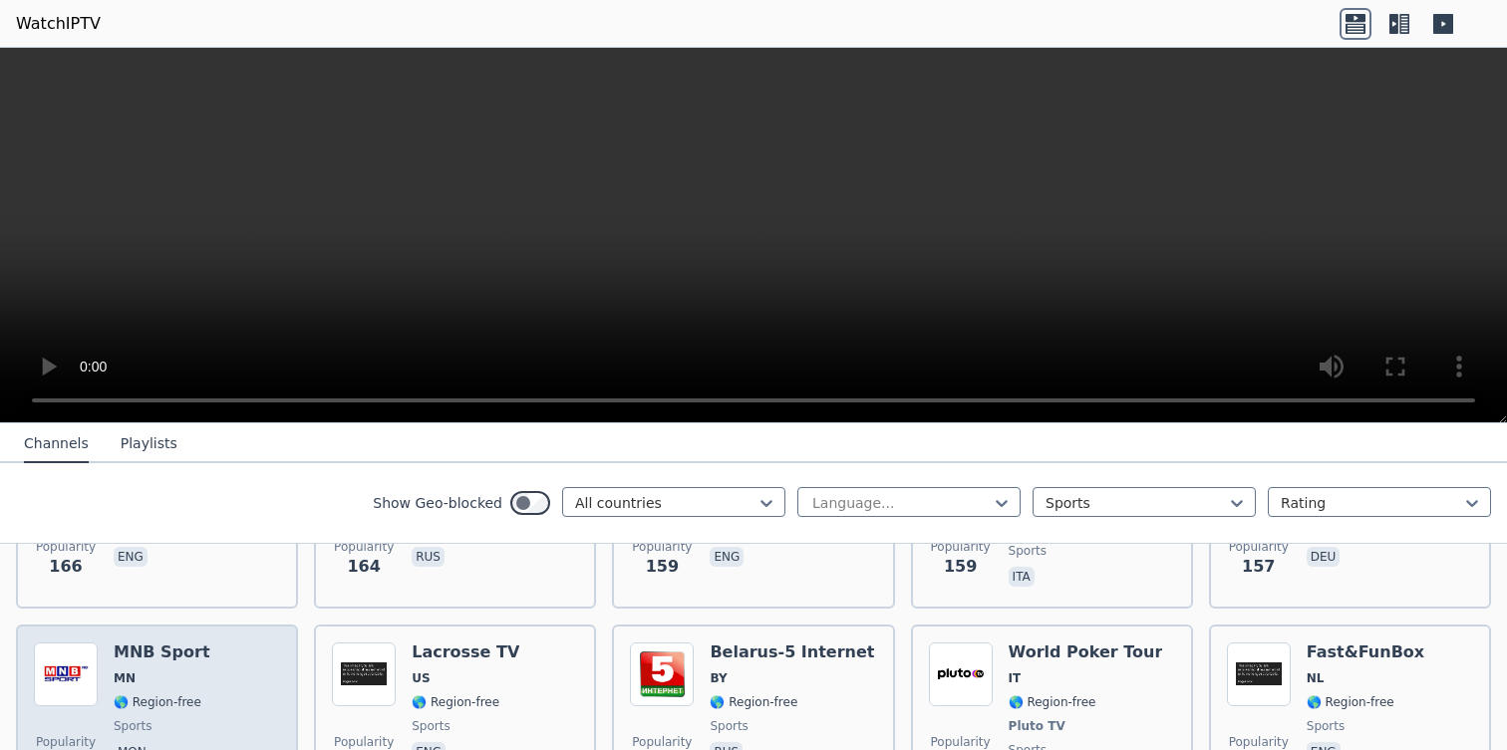
click at [217, 666] on div "Popularity 156 MNB Sport MN 🌎 Region-free sports mon" at bounding box center [157, 716] width 246 height 147
